Goal: Task Accomplishment & Management: Use online tool/utility

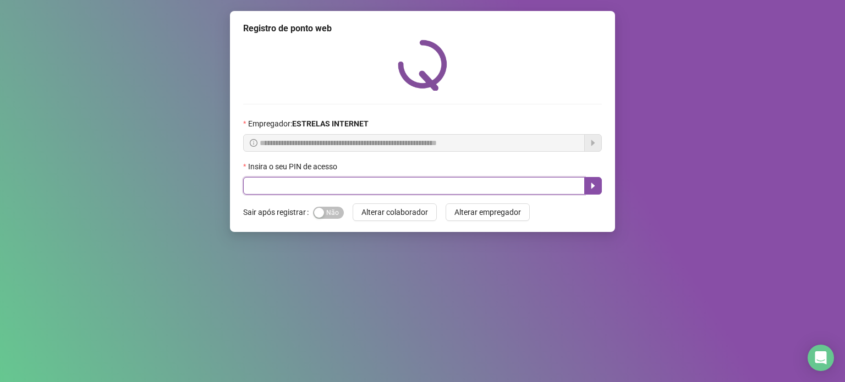
click at [256, 191] on input "text" at bounding box center [413, 186] width 341 height 18
type input "*****"
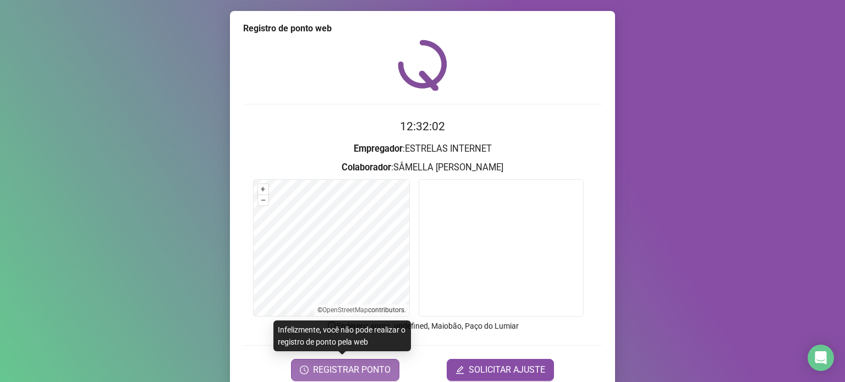
click at [354, 363] on span "REGISTRAR PONTO" at bounding box center [352, 369] width 78 height 13
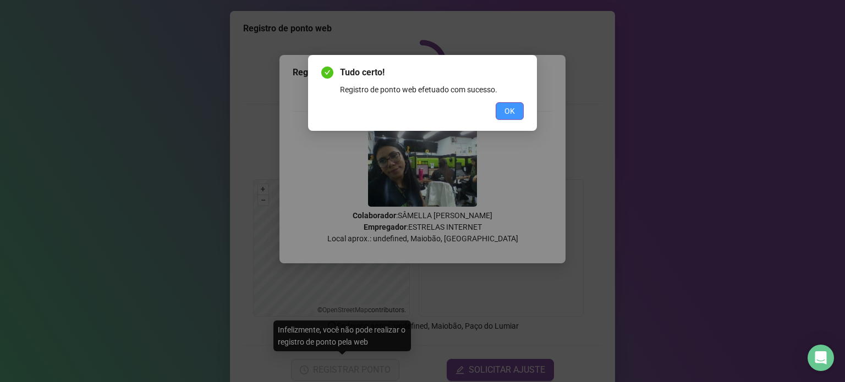
click at [500, 111] on button "OK" at bounding box center [509, 111] width 28 height 18
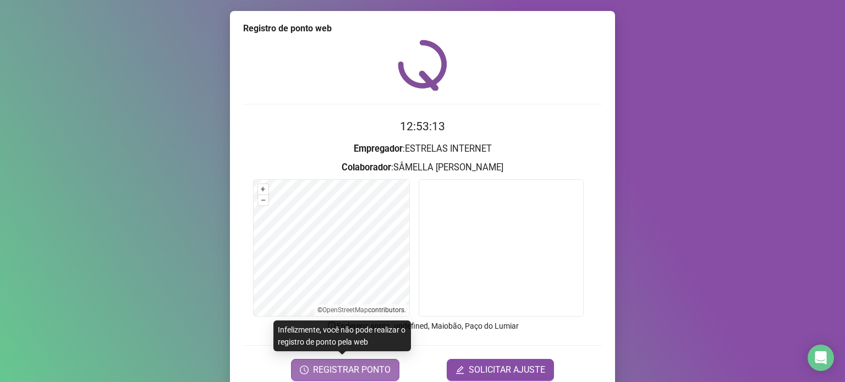
click at [376, 365] on span "REGISTRAR PONTO" at bounding box center [352, 369] width 78 height 13
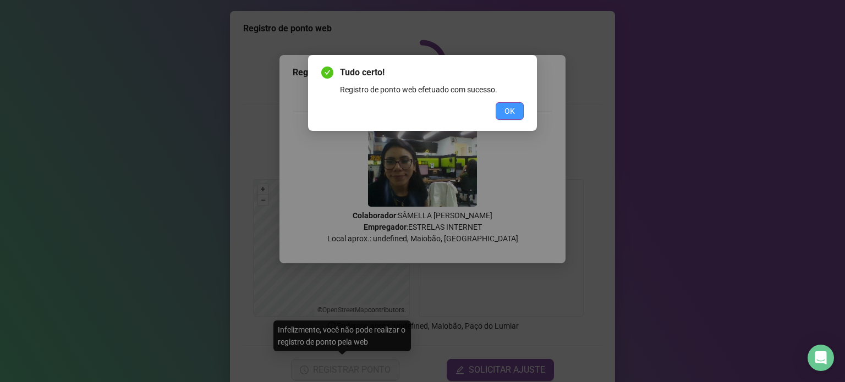
click at [509, 106] on span "OK" at bounding box center [509, 111] width 10 height 12
